Goal: Find specific page/section

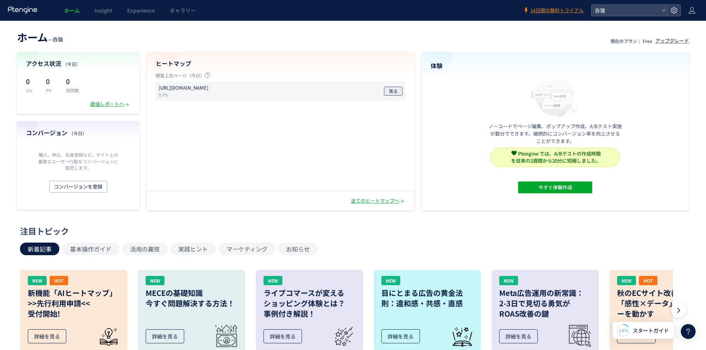
click at [399, 87] on button "見る" at bounding box center [393, 91] width 19 height 9
click at [623, 14] on span "呑猿" at bounding box center [626, 10] width 66 height 11
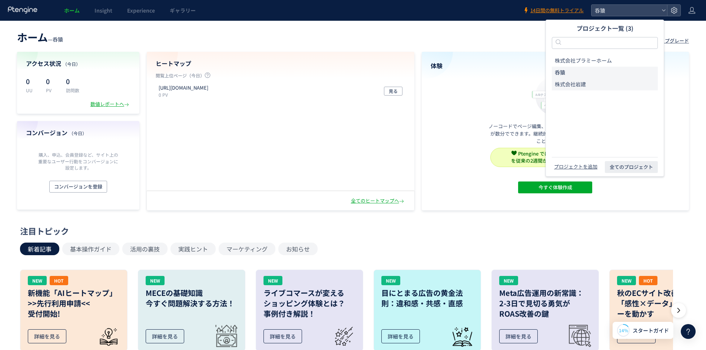
click at [597, 85] on li "株式会社岩建" at bounding box center [605, 85] width 106 height 12
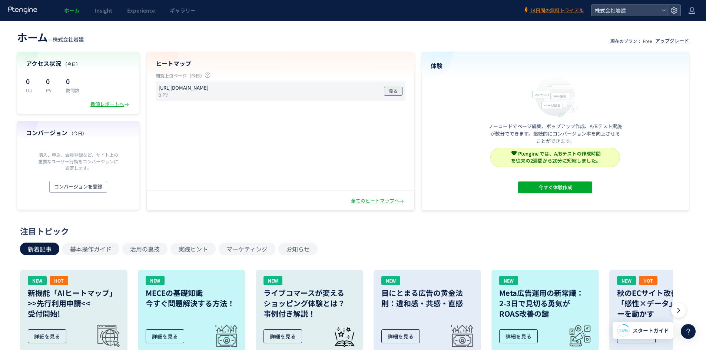
click at [396, 91] on span "見る" at bounding box center [393, 91] width 9 height 9
click at [615, 10] on span "株式会社岩建" at bounding box center [626, 10] width 66 height 11
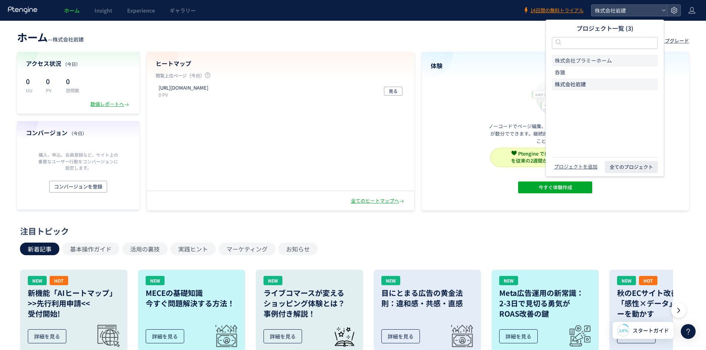
click at [607, 57] on span "株式会社プラミーホーム" at bounding box center [583, 60] width 57 height 7
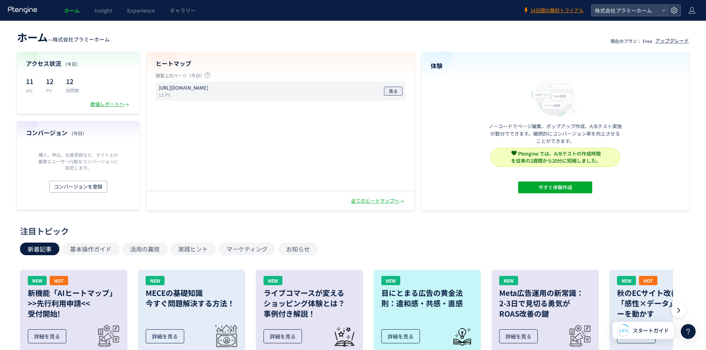
click at [388, 92] on button "見る" at bounding box center [393, 91] width 19 height 9
drag, startPoint x: 45, startPoint y: 10, endPoint x: 16, endPoint y: 10, distance: 28.6
click at [16, 10] on div "ホーム Insight Experience ギャラリー" at bounding box center [261, 10] width 523 height 21
